Goal: Task Accomplishment & Management: Manage account settings

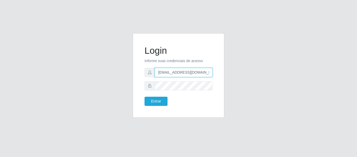
drag, startPoint x: 202, startPoint y: 73, endPoint x: 128, endPoint y: 73, distance: 74.5
click at [128, 73] on div "Login Informe suas credenciais de acesso [EMAIL_ADDRESS][DOMAIN_NAME] Entrar" at bounding box center [179, 78] width 298 height 90
type input "camilaredcompras@iwof"
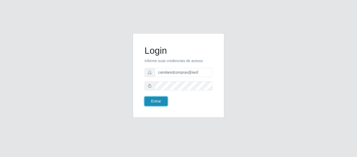
click at [152, 101] on button "Entrar" at bounding box center [156, 100] width 23 height 9
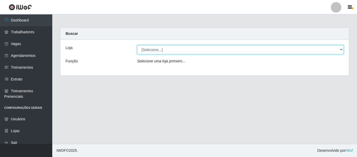
click at [175, 50] on select "[Selecione...] Rede Compras - CD Logistica Rede Compras Supermercados - LOJA 1 …" at bounding box center [240, 49] width 207 height 9
select select "398"
click at [137, 45] on select "[Selecione...] Rede Compras - CD Logistica Rede Compras Supermercados - LOJA 1 …" at bounding box center [240, 49] width 207 height 9
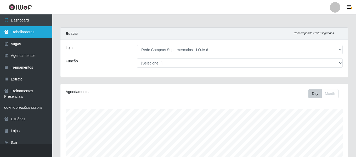
click at [39, 33] on link "Trabalhadores" at bounding box center [26, 32] width 52 height 12
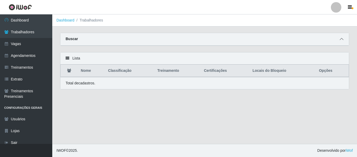
click at [342, 38] on icon at bounding box center [342, 39] width 4 height 4
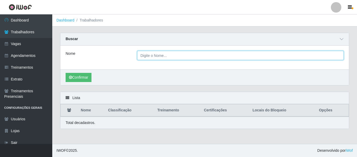
click at [203, 58] on input "Nome" at bounding box center [240, 55] width 207 height 9
type input "[PERSON_NAME]"
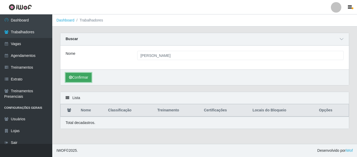
click at [83, 76] on button "Confirmar" at bounding box center [79, 77] width 26 height 9
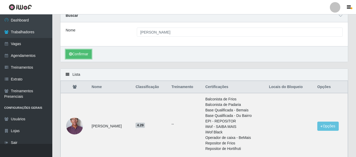
scroll to position [61, 0]
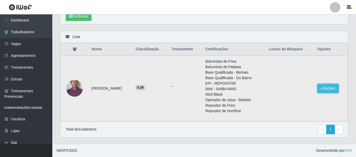
click at [328, 89] on button "Opções" at bounding box center [327, 88] width 21 height 9
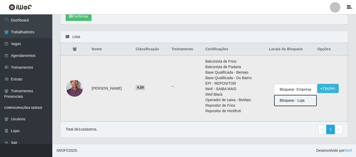
click at [296, 100] on button "Bloquear - Loja" at bounding box center [295, 100] width 42 height 11
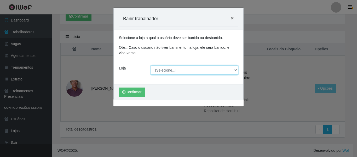
click at [173, 71] on select "[Selecione...] Rede Compras - CD Logistica Rede Compras Supermercados - LOJA 1 …" at bounding box center [195, 69] width 88 height 9
select select "398"
click at [151, 65] on select "[Selecione...] Rede Compras - CD Logistica Rede Compras Supermercados - LOJA 1 …" at bounding box center [195, 69] width 88 height 9
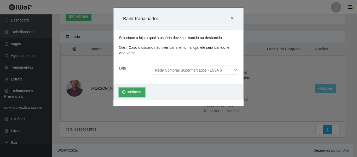
click at [127, 90] on button "Confirmar" at bounding box center [132, 91] width 26 height 9
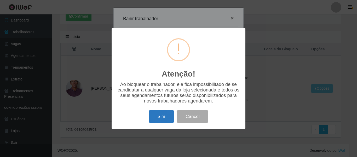
click at [170, 119] on button "Sim" at bounding box center [161, 116] width 25 height 12
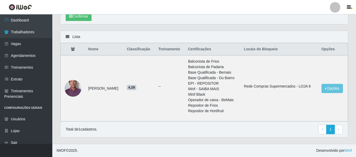
click at [333, 6] on div at bounding box center [335, 7] width 10 height 10
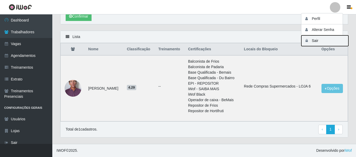
click at [325, 39] on button "Sair" at bounding box center [324, 40] width 47 height 11
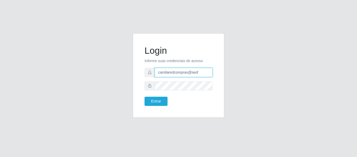
drag, startPoint x: 179, startPoint y: 70, endPoint x: 116, endPoint y: 70, distance: 62.7
click at [117, 69] on div "Login Informe suas credenciais de acesso camilaredcompras@iwof Entrar" at bounding box center [179, 78] width 298 height 90
type input "camila@chinatowncg"
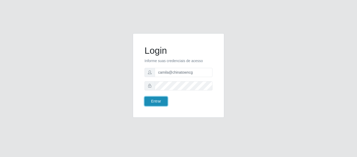
click at [150, 101] on button "Entrar" at bounding box center [156, 100] width 23 height 9
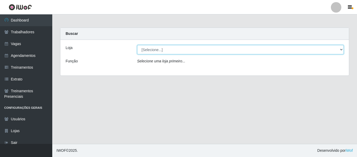
click at [160, 53] on select "[Selecione...] Chinatown Sushimi - [GEOGRAPHIC_DATA]" at bounding box center [240, 49] width 207 height 9
select select "357"
click at [137, 45] on select "[Selecione...] Chinatown Sushimi - [GEOGRAPHIC_DATA]" at bounding box center [240, 49] width 207 height 9
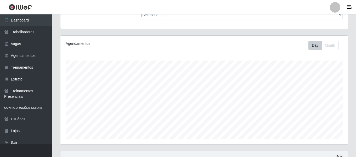
scroll to position [98, 0]
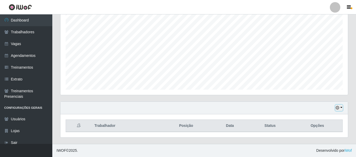
click at [339, 107] on button "button" at bounding box center [338, 108] width 7 height 6
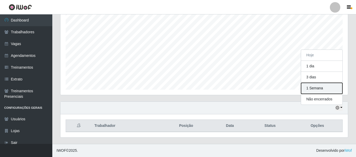
click at [320, 86] on button "1 Semana" at bounding box center [321, 88] width 41 height 11
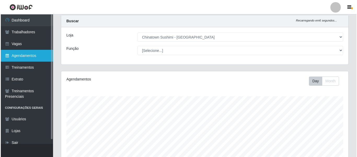
scroll to position [0, 0]
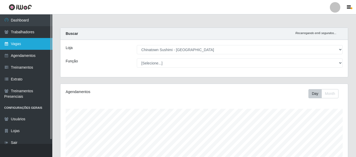
click at [35, 43] on link "Vagas" at bounding box center [26, 44] width 52 height 12
